Goal: Check status: Check status

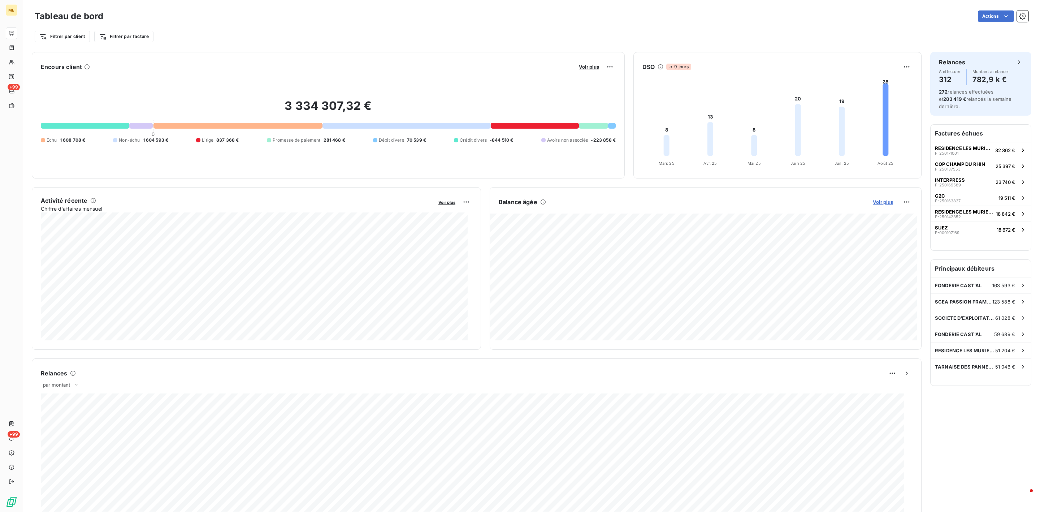
click at [876, 200] on span "Voir plus" at bounding box center [883, 202] width 20 height 6
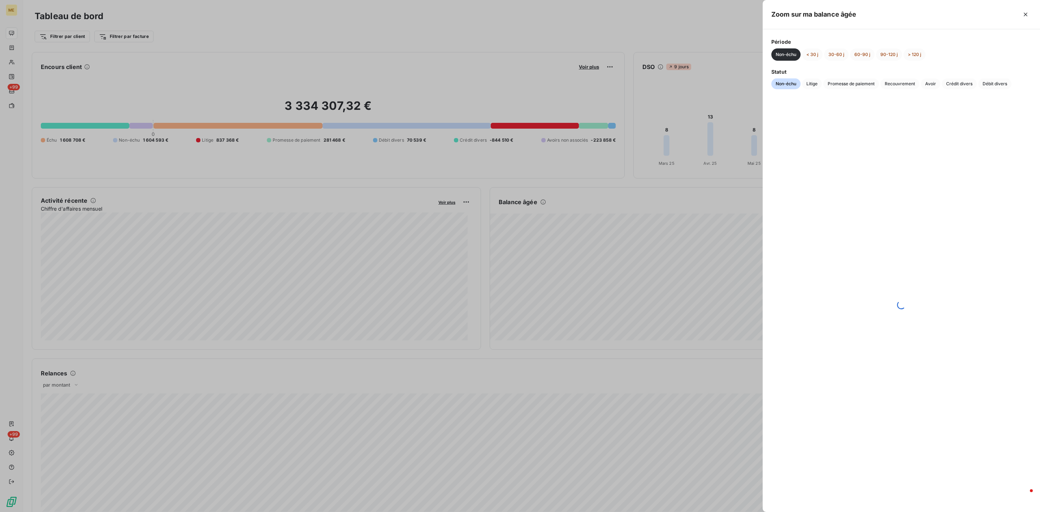
click at [1032, 16] on div "Zoom sur ma balance âgée" at bounding box center [901, 14] width 277 height 29
click at [1021, 16] on button "button" at bounding box center [1026, 15] width 12 height 12
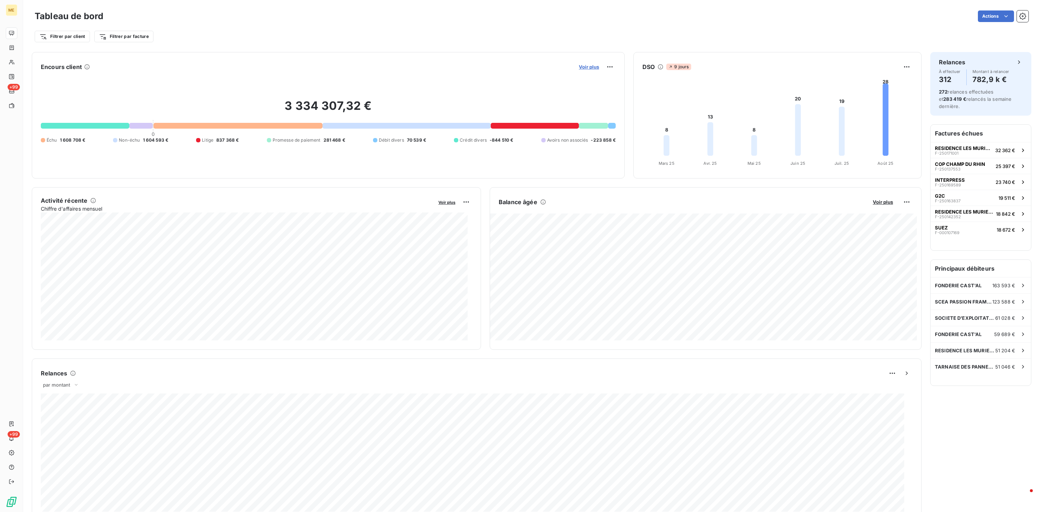
click at [579, 68] on span "Voir plus" at bounding box center [589, 67] width 20 height 6
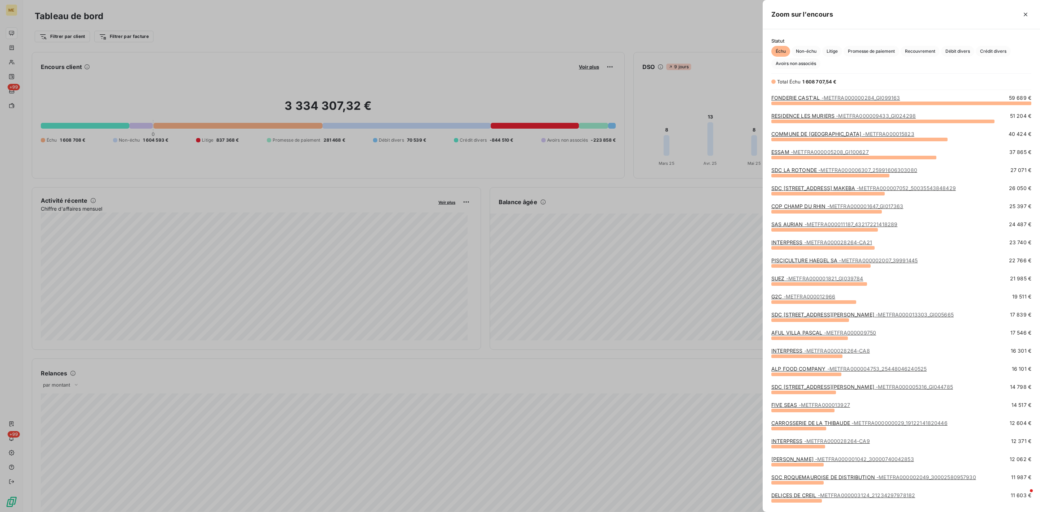
scroll to position [400, 269]
click at [867, 52] on span "Promesse de paiement" at bounding box center [872, 51] width 56 height 11
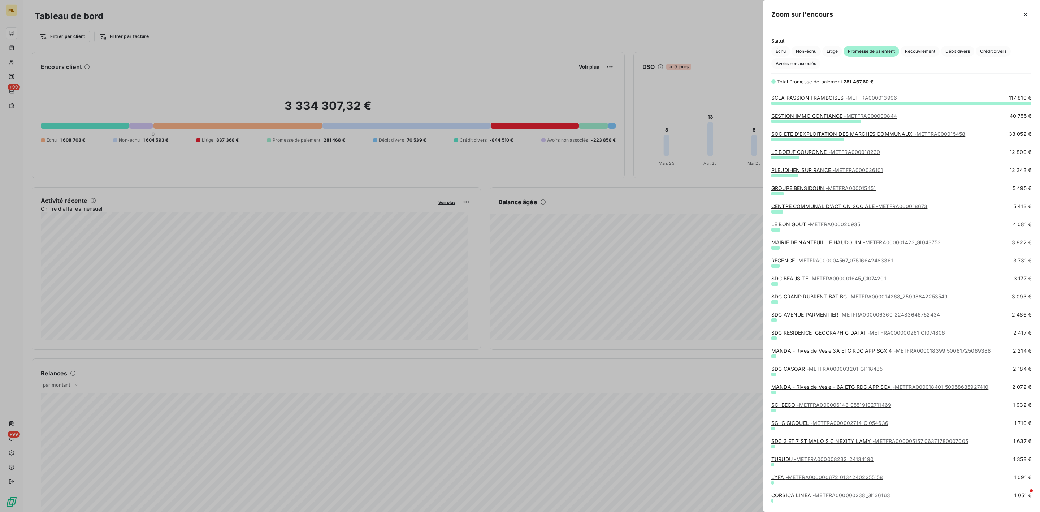
drag, startPoint x: 837, startPoint y: 117, endPoint x: 790, endPoint y: 114, distance: 46.4
click at [790, 114] on link "GESTION IMMO CONFIANCE - METFRA000009844" at bounding box center [835, 116] width 126 height 6
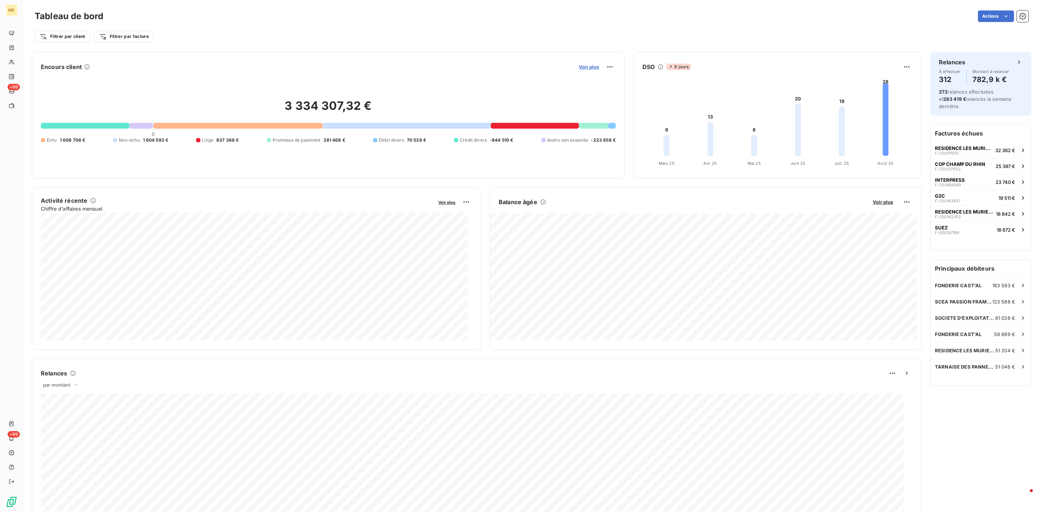
click at [589, 64] on span "Voir plus" at bounding box center [589, 67] width 20 height 6
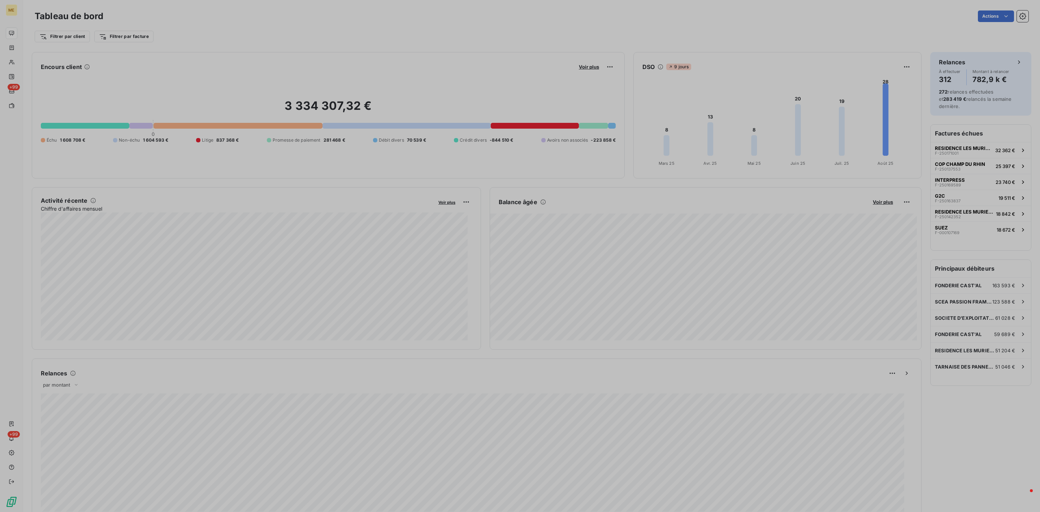
scroll to position [504, 269]
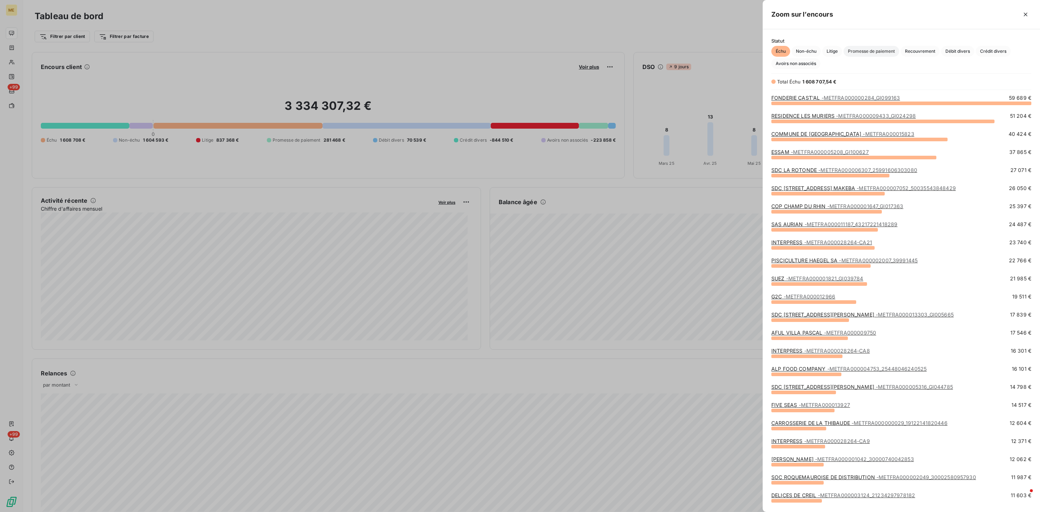
click at [874, 52] on span "Promesse de paiement" at bounding box center [872, 51] width 56 height 11
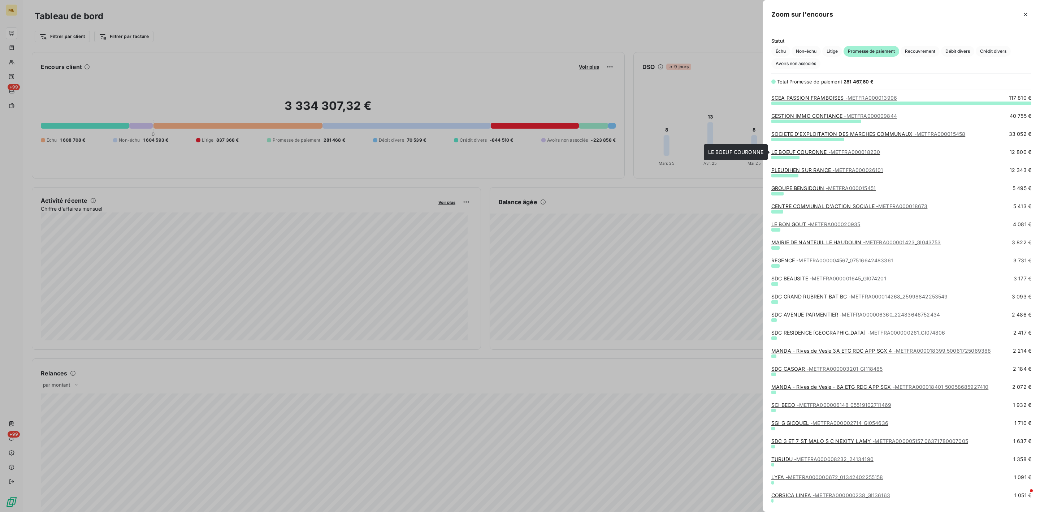
click at [835, 152] on span "- METFRA000018230" at bounding box center [855, 152] width 52 height 6
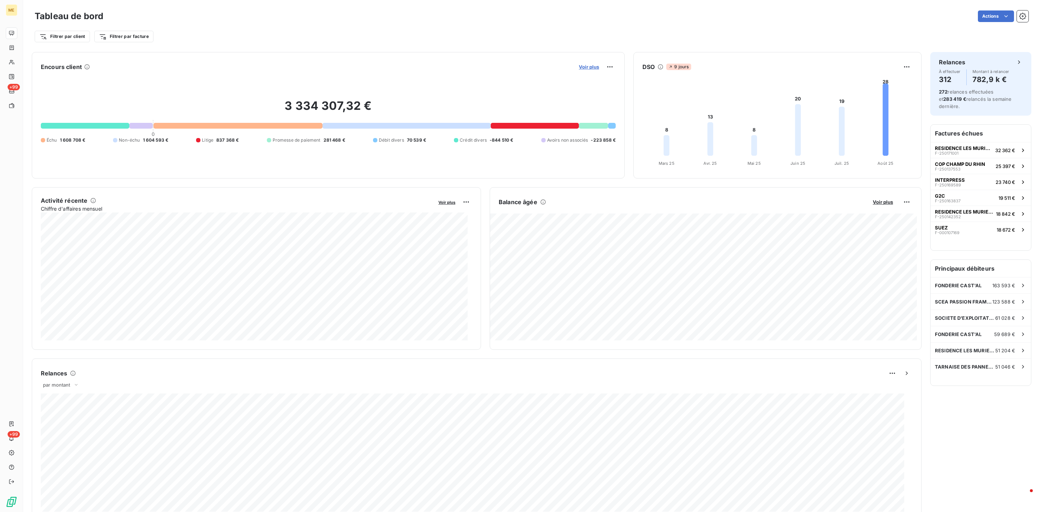
click at [579, 68] on span "Voir plus" at bounding box center [589, 67] width 20 height 6
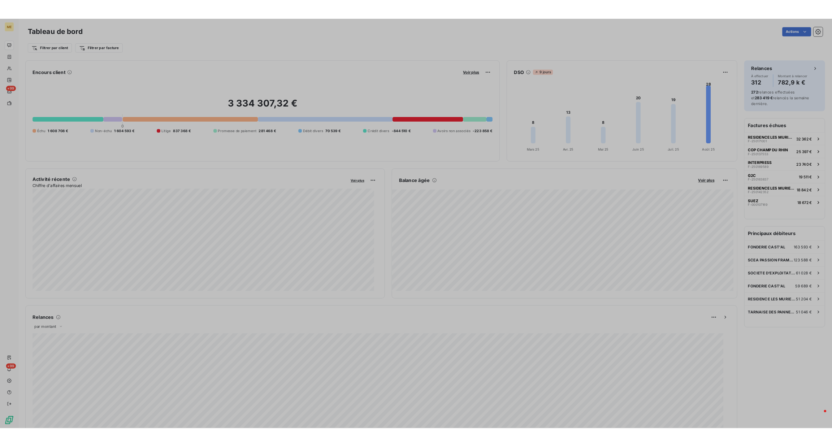
scroll to position [504, 269]
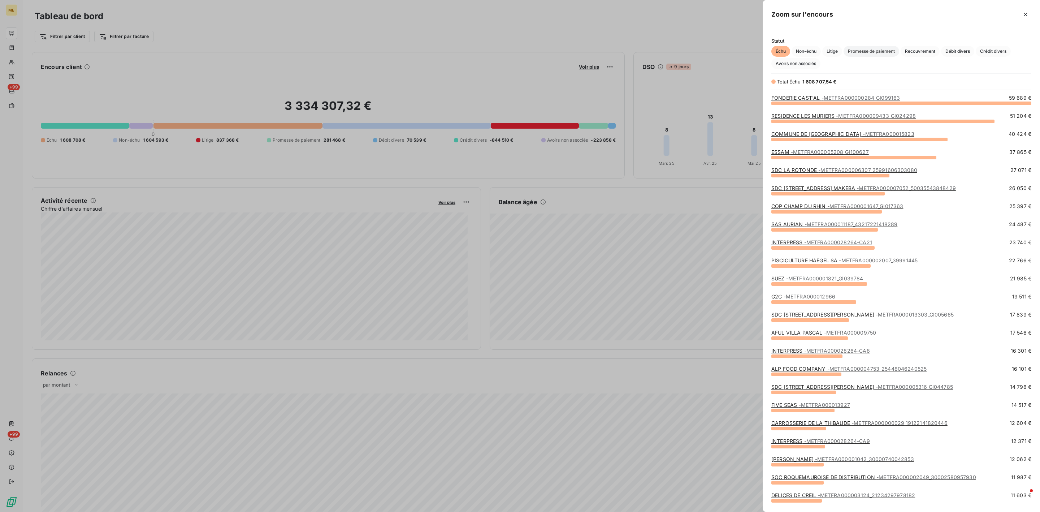
click at [854, 49] on span "Promesse de paiement" at bounding box center [872, 51] width 56 height 11
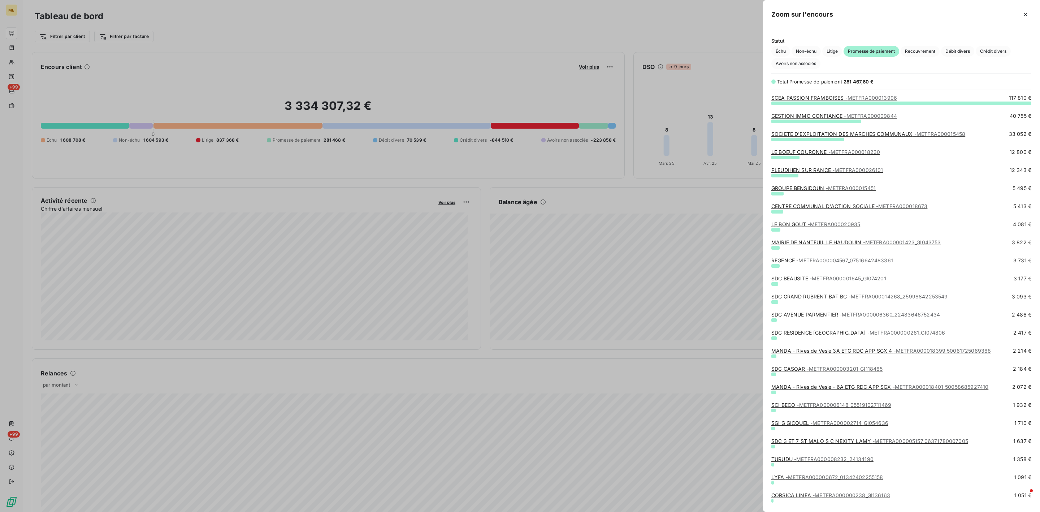
click at [840, 96] on link "SCEA PASSION FRAMBOISES - METFRA000013996" at bounding box center [835, 98] width 126 height 6
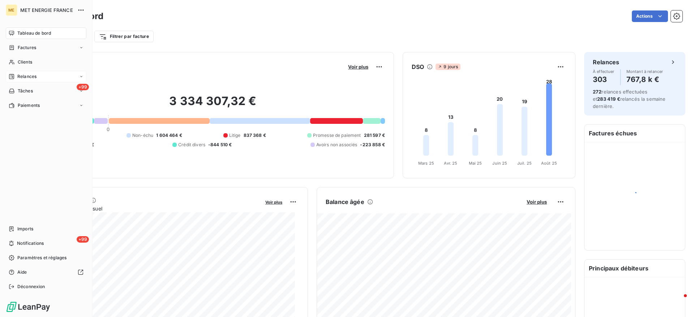
click at [18, 74] on span "Relances" at bounding box center [26, 76] width 19 height 7
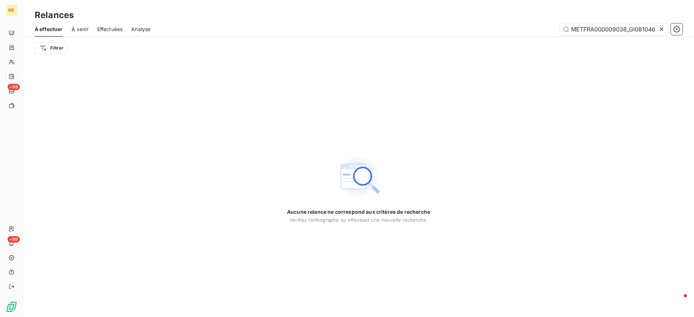
click at [109, 35] on div "Effectuées" at bounding box center [110, 29] width 26 height 15
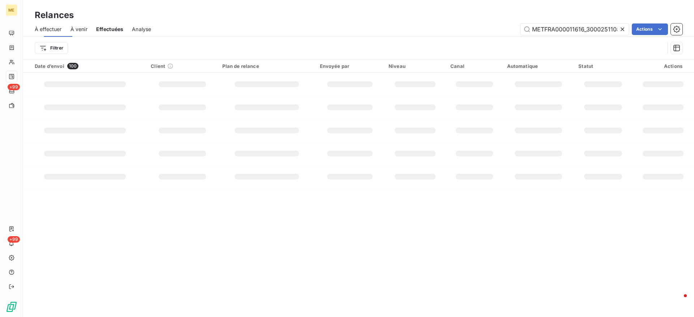
scroll to position [0, 16]
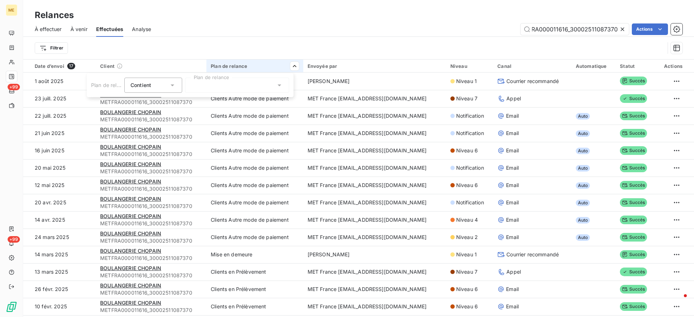
click at [283, 93] on div "Plan de relance Contient is Plan de relance" at bounding box center [190, 85] width 207 height 24
click at [283, 87] on icon at bounding box center [279, 85] width 7 height 7
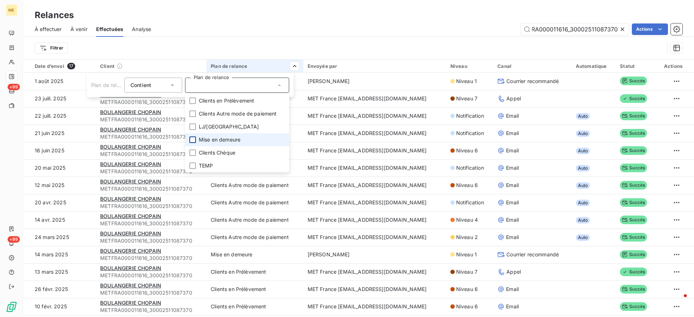
click at [195, 141] on div at bounding box center [192, 140] width 7 height 7
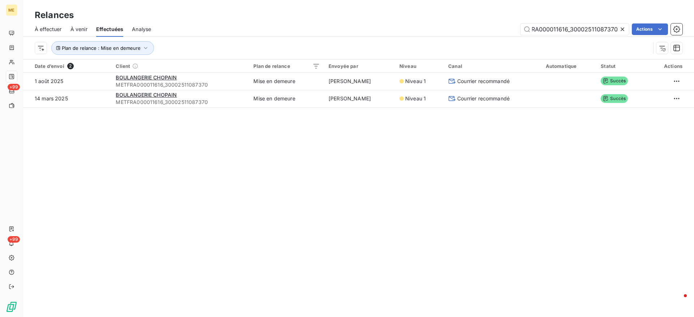
click at [380, 18] on html "ME +99 +99 Relances À effectuer À venir Effectuées Analyse METFRA000011616_3000…" at bounding box center [347, 158] width 694 height 317
click at [625, 28] on icon at bounding box center [622, 29] width 7 height 7
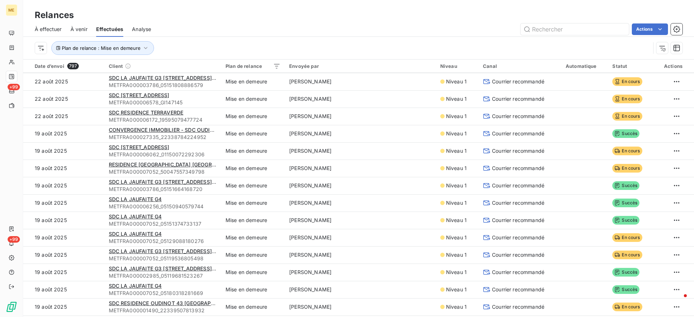
scroll to position [0, 0]
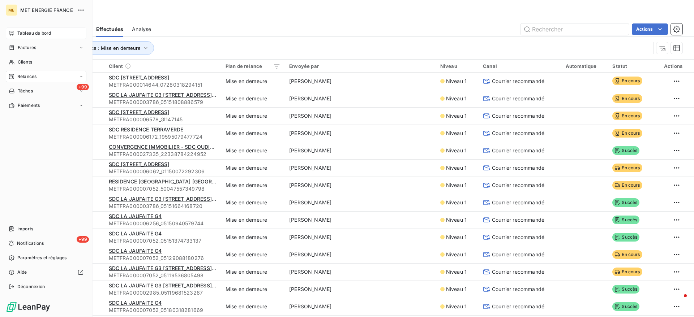
click at [10, 31] on icon at bounding box center [11, 33] width 5 height 5
